Goal: Transaction & Acquisition: Book appointment/travel/reservation

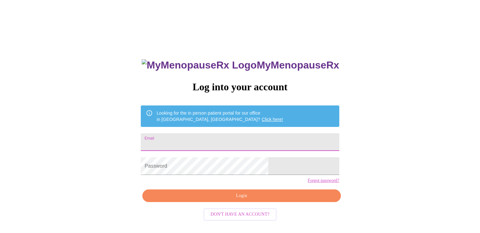
click at [248, 140] on input "Email" at bounding box center [240, 142] width 198 height 18
click at [261, 117] on link "Click here!" at bounding box center [271, 119] width 21 height 5
click at [205, 141] on input "Email" at bounding box center [240, 142] width 198 height 18
type input "marypettey@sbcglobal.net"
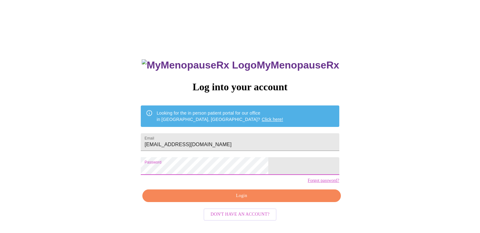
click at [234, 200] on span "Login" at bounding box center [241, 196] width 184 height 8
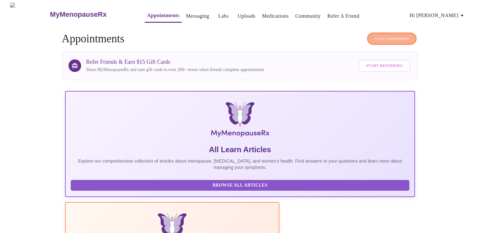
click at [388, 35] on span "Create Appointment" at bounding box center [391, 38] width 35 height 7
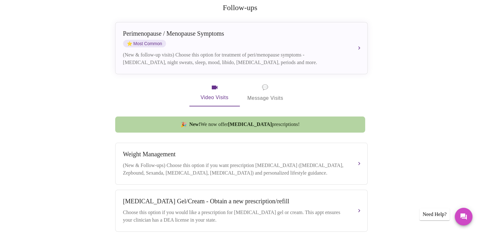
scroll to position [158, 0]
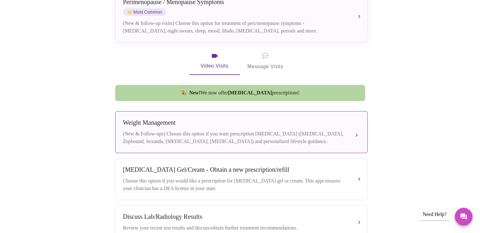
click at [292, 132] on div "(New & Follow-ups) Choose this option if you want prescription weight managemen…" at bounding box center [235, 137] width 224 height 15
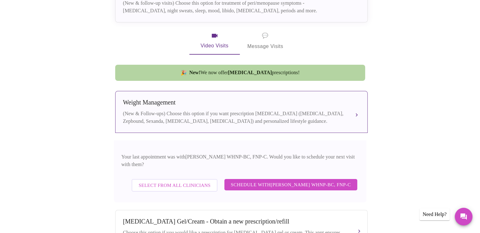
scroll to position [189, 0]
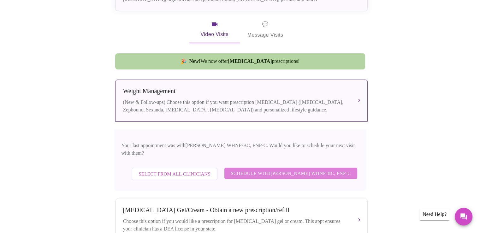
click at [295, 169] on span "Schedule with Jenny Kowalczyk WHNP-BC, FNP-C" at bounding box center [291, 173] width 120 height 8
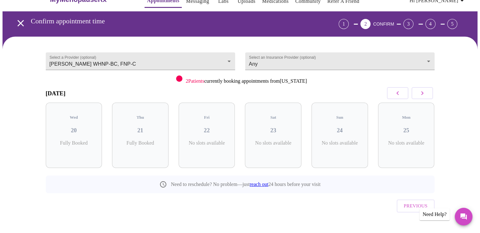
click at [424, 95] on icon "button" at bounding box center [422, 93] width 8 height 8
click at [280, 140] on p "8 Slots Left ( 43 Total)" at bounding box center [275, 146] width 23 height 12
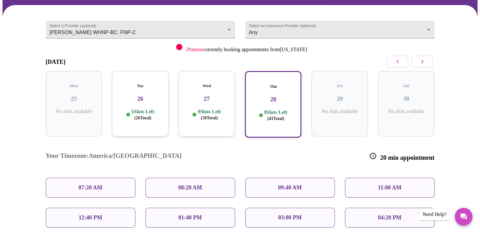
scroll to position [78, 0]
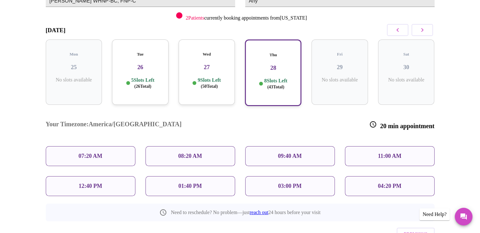
click at [184, 153] on p "08:20 AM" at bounding box center [190, 156] width 24 height 7
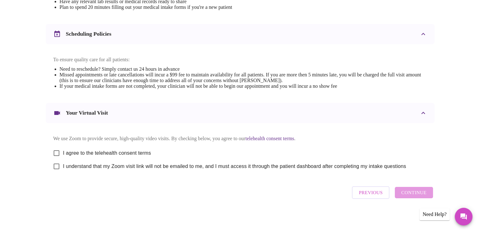
scroll to position [221, 0]
click at [56, 155] on input "I agree to the telehealth consent terms" at bounding box center [56, 152] width 13 height 13
checkbox input "true"
click at [56, 170] on input "I understand that my Zoom visit link will not be emailed to me, and I must acce…" at bounding box center [56, 166] width 13 height 13
checkbox input "true"
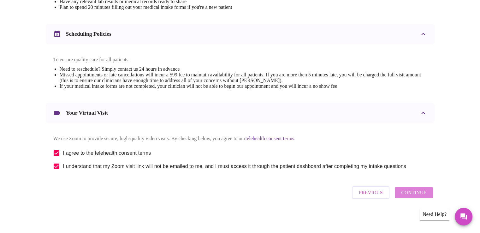
click at [419, 196] on span "Continue" at bounding box center [413, 192] width 25 height 8
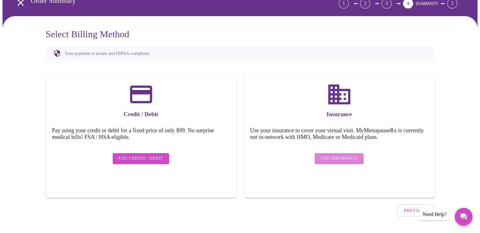
click at [336, 155] on span "Use Insurance" at bounding box center [339, 159] width 36 height 8
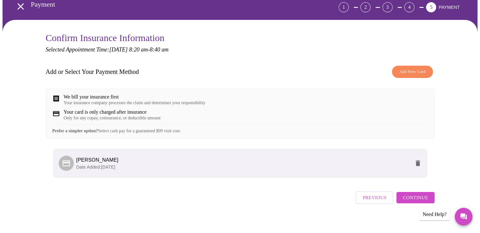
scroll to position [41, 0]
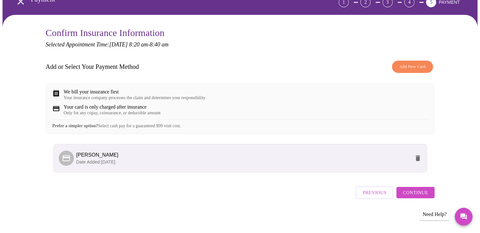
click at [420, 190] on span "Continue" at bounding box center [414, 192] width 25 height 8
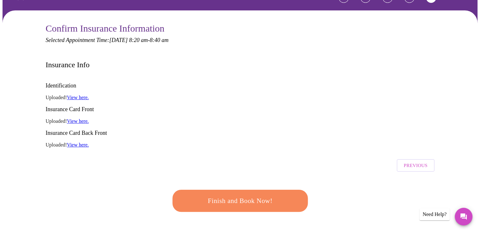
click at [264, 195] on span "Finish and Book Now!" at bounding box center [239, 201] width 117 height 12
